Goal: Information Seeking & Learning: Learn about a topic

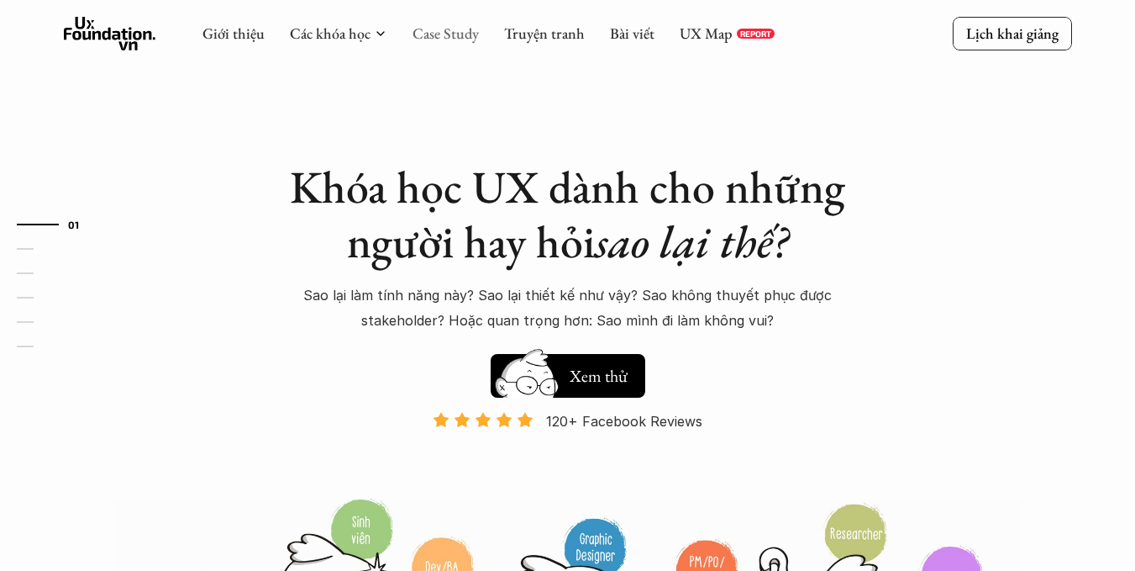
click at [436, 35] on link "Case Study" at bounding box center [446, 33] width 66 height 19
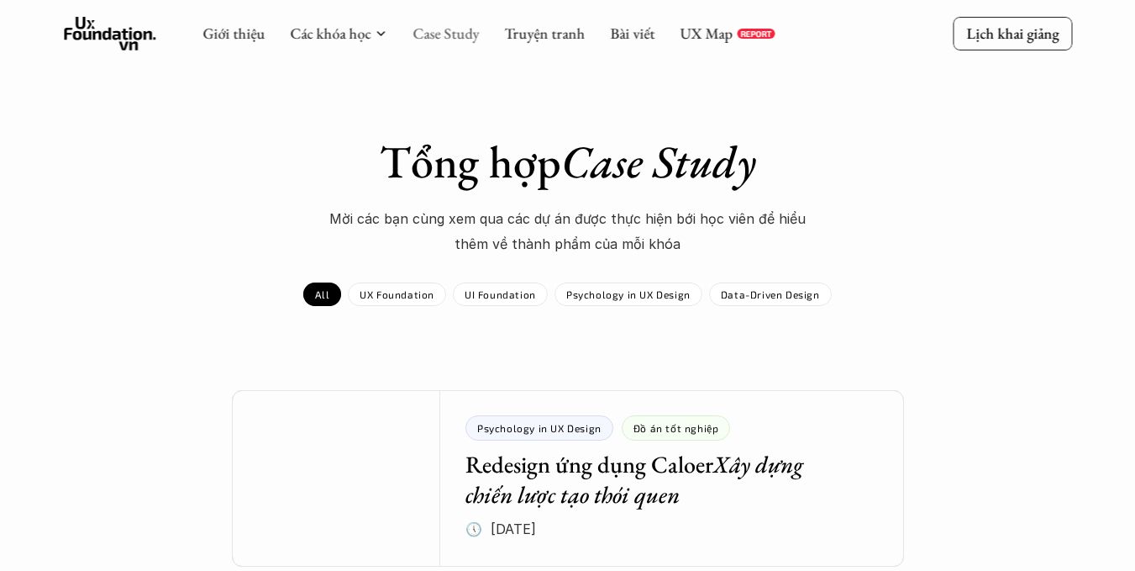
click at [431, 27] on link "Case Study" at bounding box center [446, 33] width 66 height 19
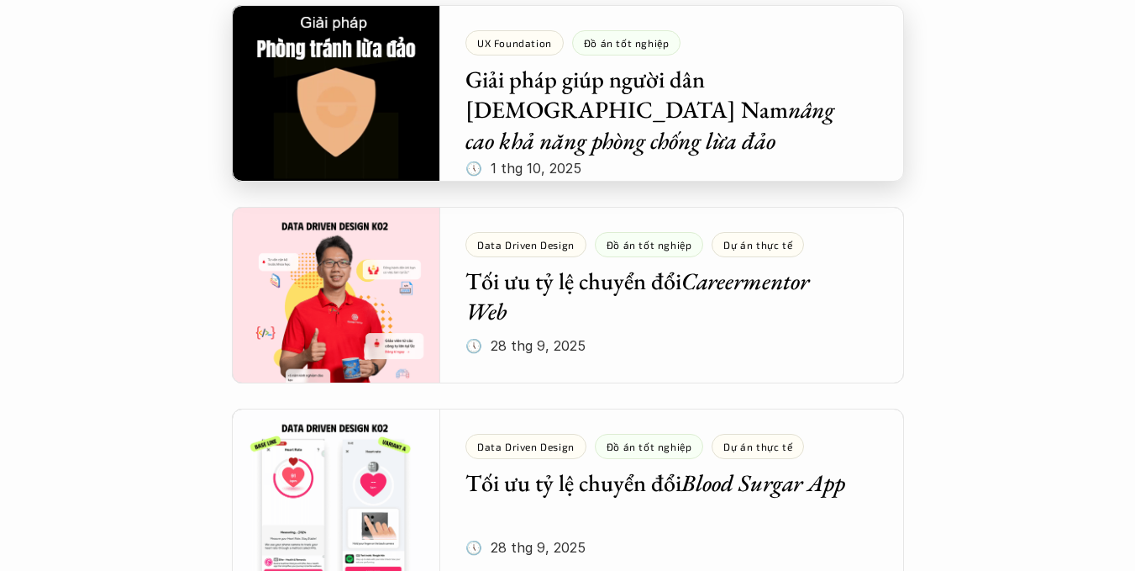
scroll to position [588, 0]
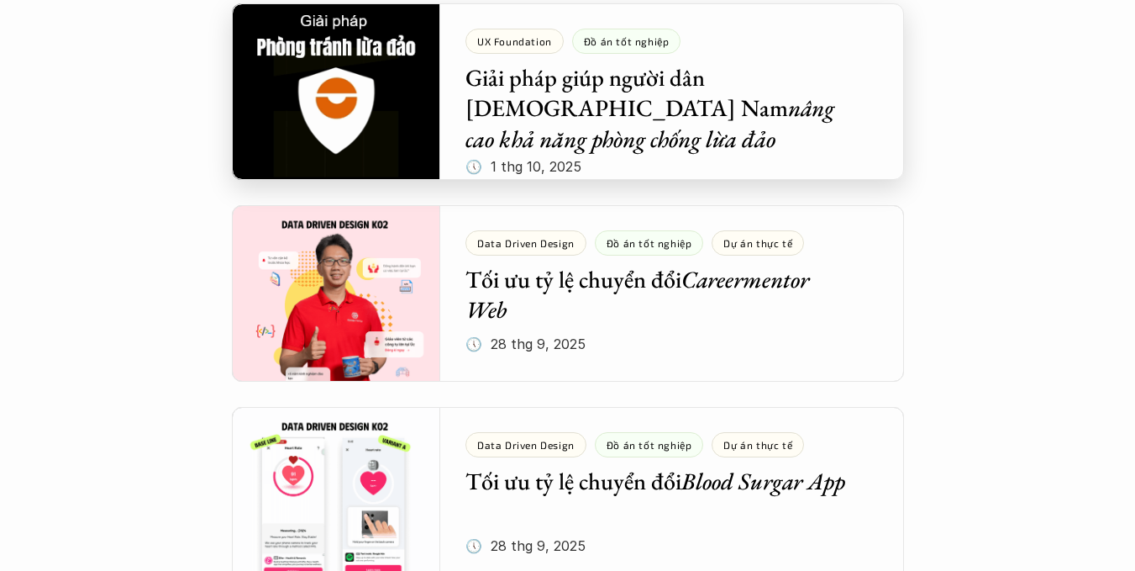
click at [656, 104] on div at bounding box center [568, 91] width 672 height 176
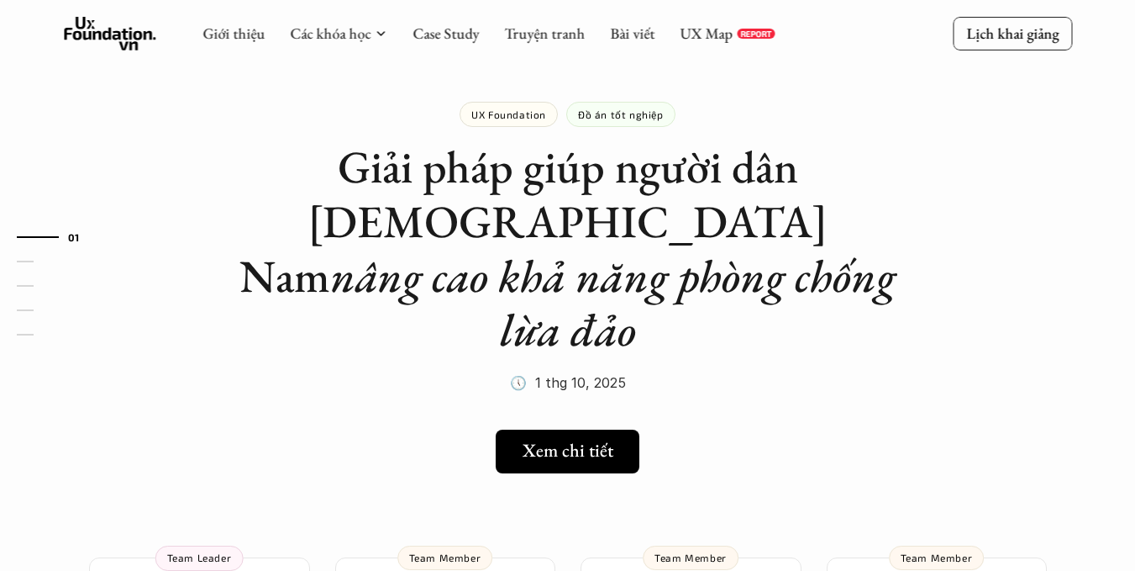
scroll to position [168, 0]
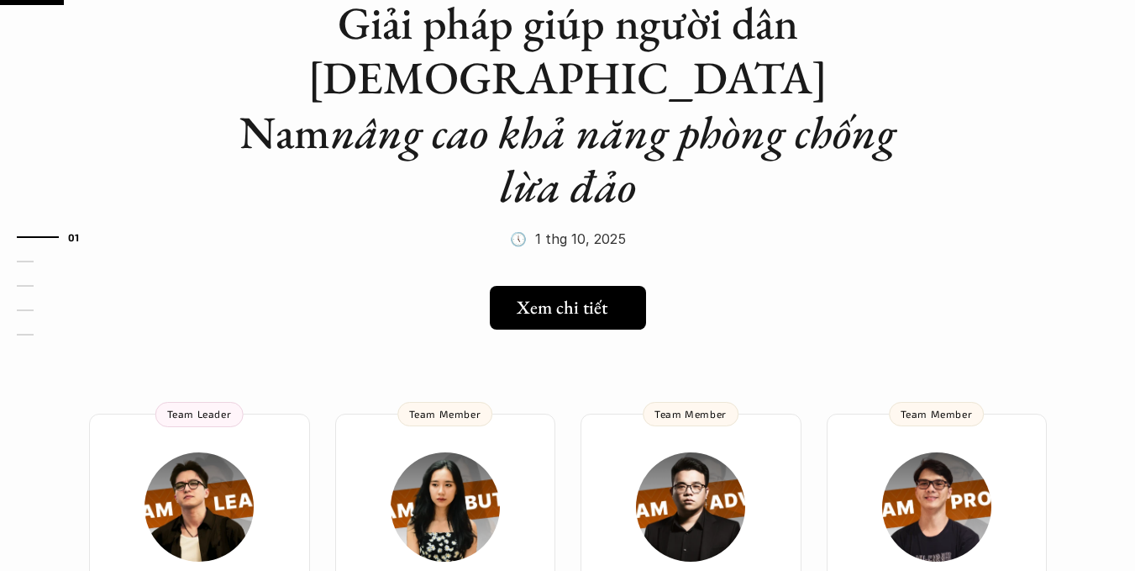
click at [557, 296] on h5 "Xem chi tiết" at bounding box center [562, 307] width 91 height 22
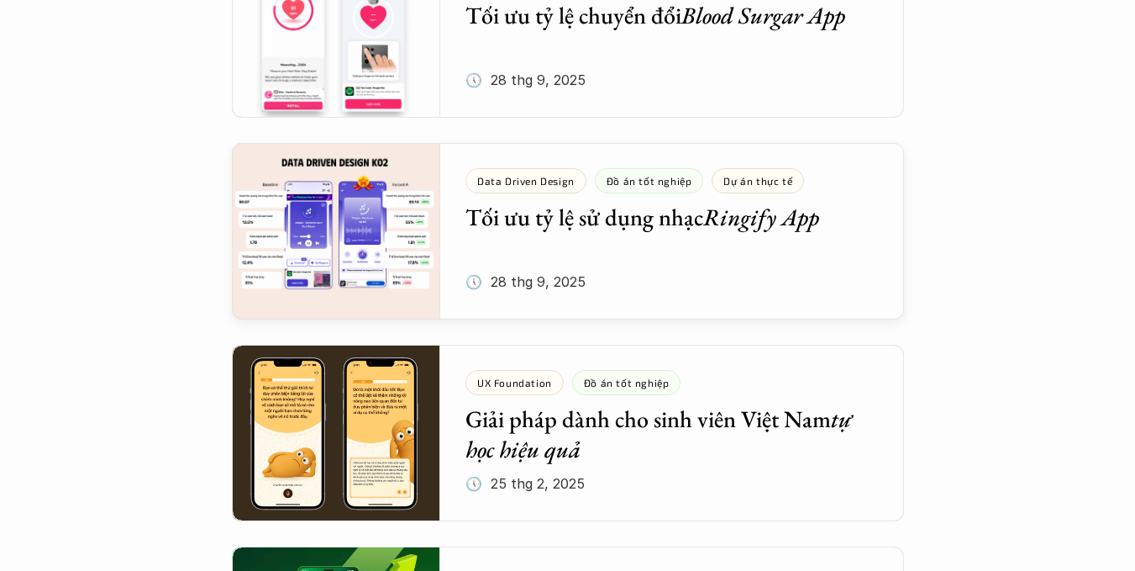
scroll to position [1261, 0]
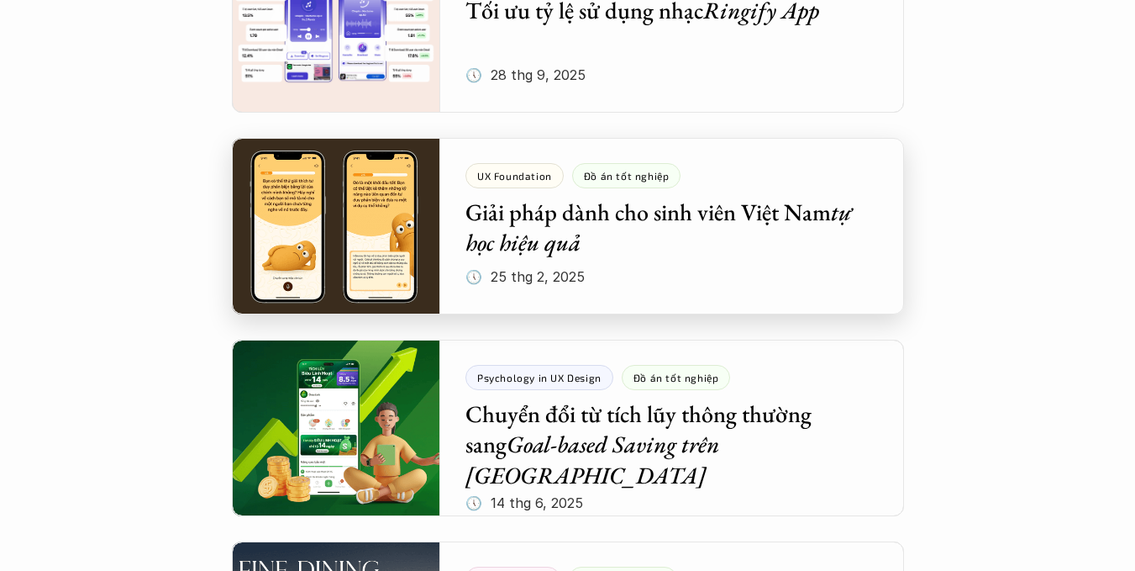
click at [651, 240] on div at bounding box center [568, 226] width 672 height 176
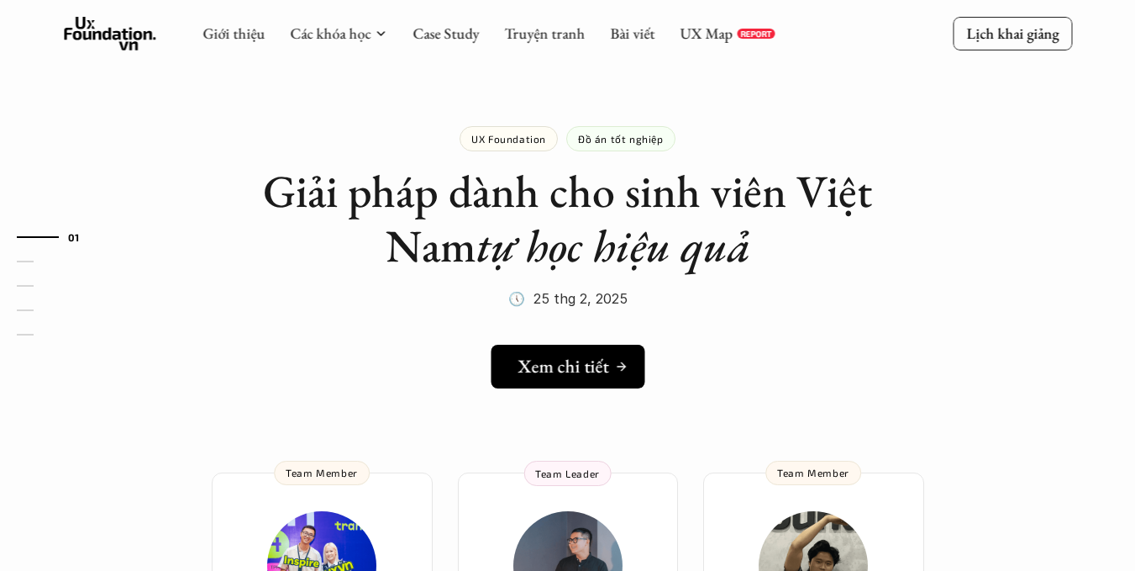
click at [556, 355] on h5 "Xem chi tiết" at bounding box center [563, 366] width 91 height 22
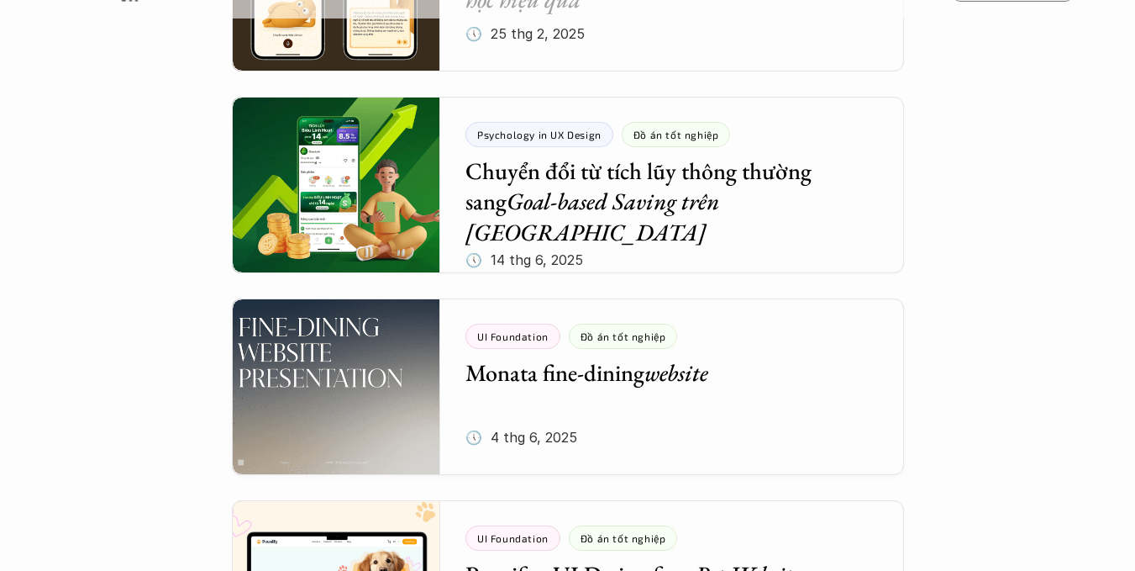
scroll to position [1849, 0]
